Goal: Information Seeking & Learning: Learn about a topic

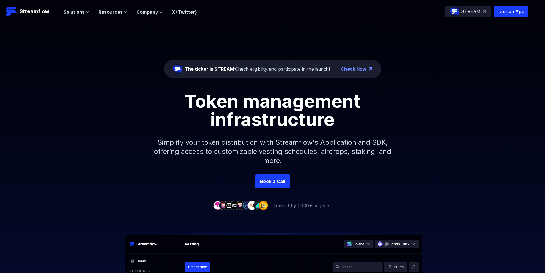
scroll to position [86, 0]
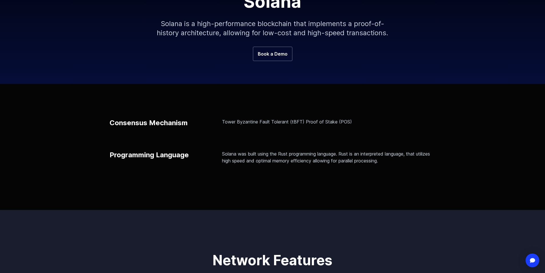
scroll to position [114, 0]
